Goal: Information Seeking & Learning: Find specific fact

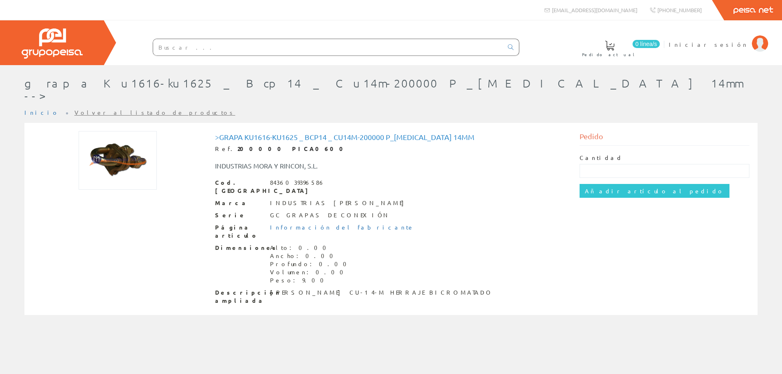
click at [81, 49] on img at bounding box center [52, 44] width 61 height 30
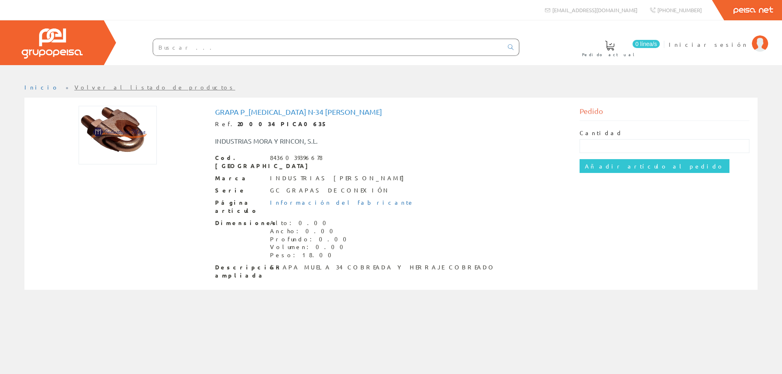
click at [738, 11] on link "Peisa Net" at bounding box center [753, 10] width 58 height 20
drag, startPoint x: 215, startPoint y: 112, endPoint x: 312, endPoint y: 112, distance: 96.5
click at [312, 112] on h1 "Grapa P_[MEDICAL_DATA] N-34 [PERSON_NAME]" at bounding box center [391, 112] width 352 height 8
copy h1 "Grapa P_[MEDICAL_DATA] N-34 [PERSON_NAME]"
